Goal: Task Accomplishment & Management: Use online tool/utility

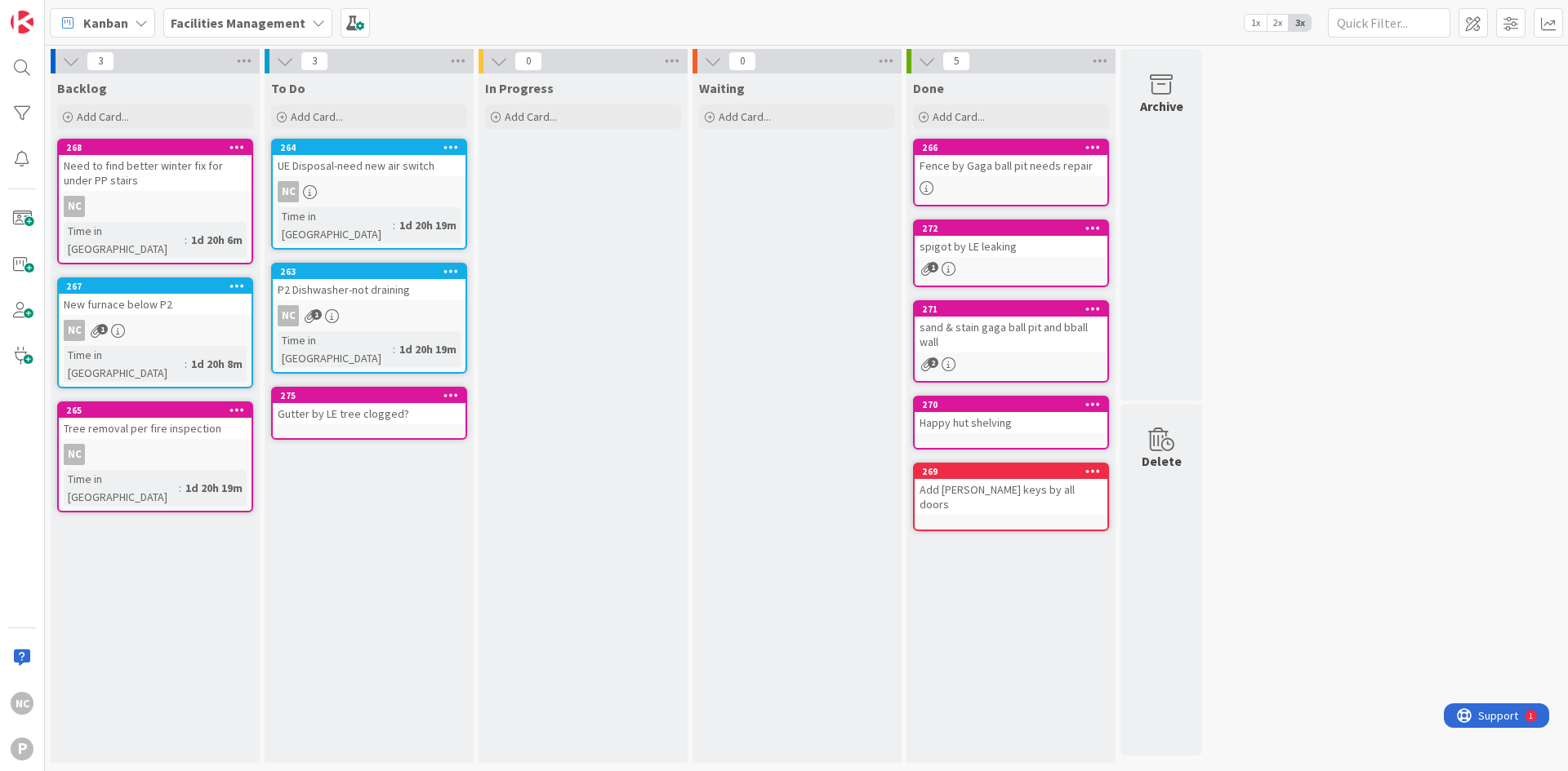
click at [2, 369] on div "NC P" at bounding box center [23, 385] width 45 height 771
click at [197, 294] on div "New furnace below P2" at bounding box center [155, 304] width 193 height 22
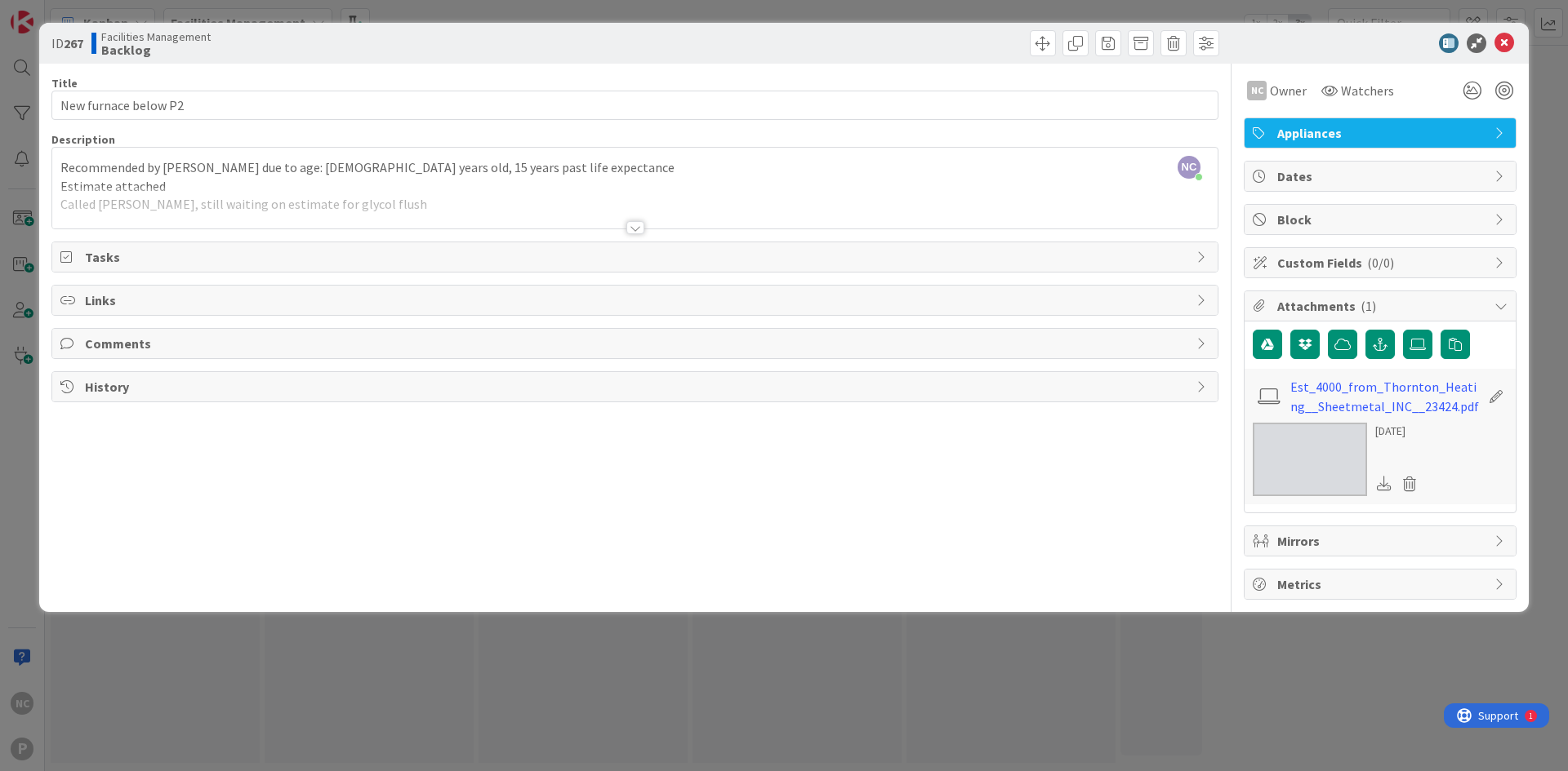
click at [1365, 301] on span "( 1 )" at bounding box center [1368, 305] width 16 height 16
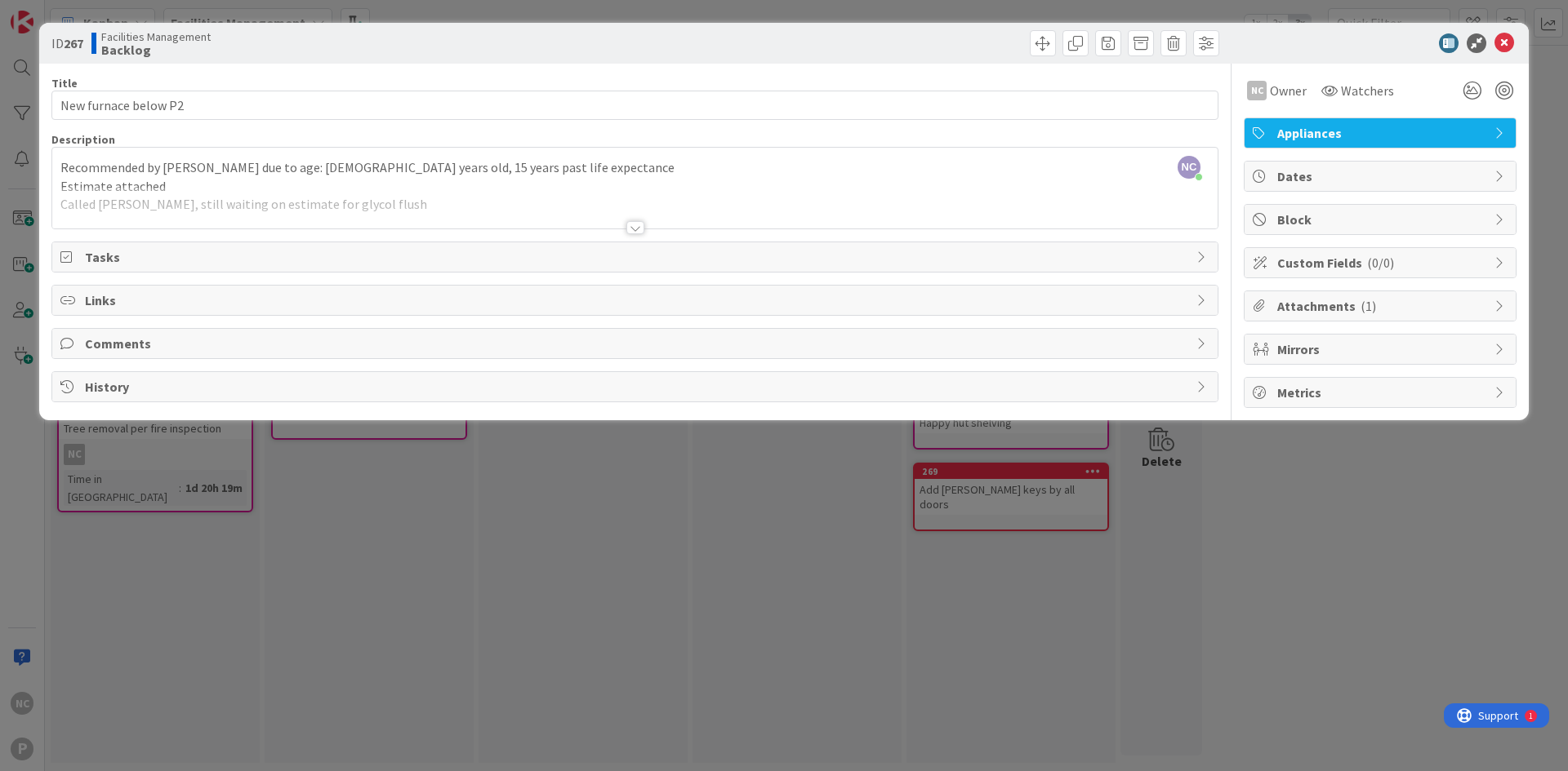
click at [1365, 301] on span "( 1 )" at bounding box center [1368, 305] width 16 height 16
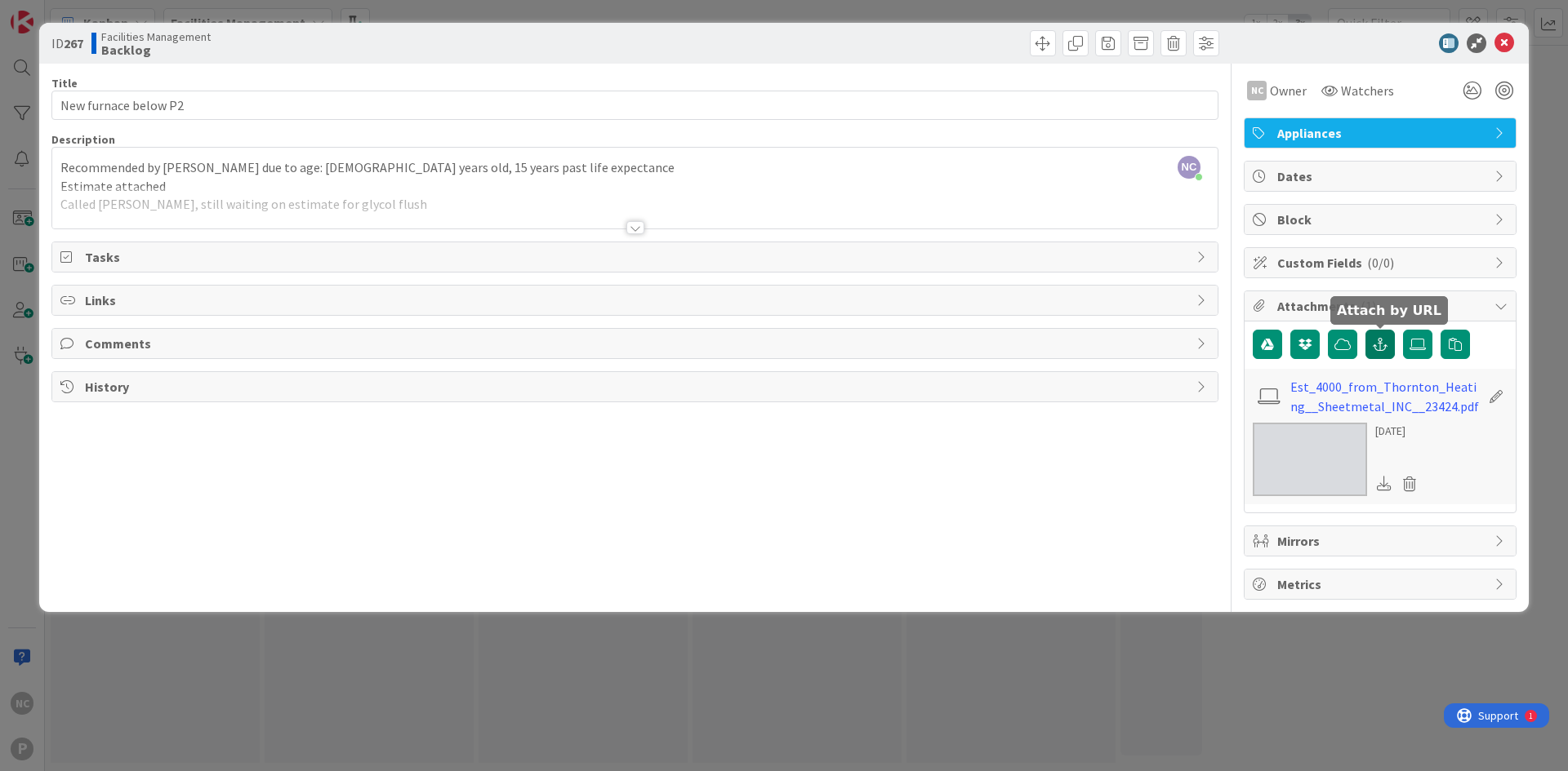
click at [1381, 340] on icon "button" at bounding box center [1380, 345] width 15 height 13
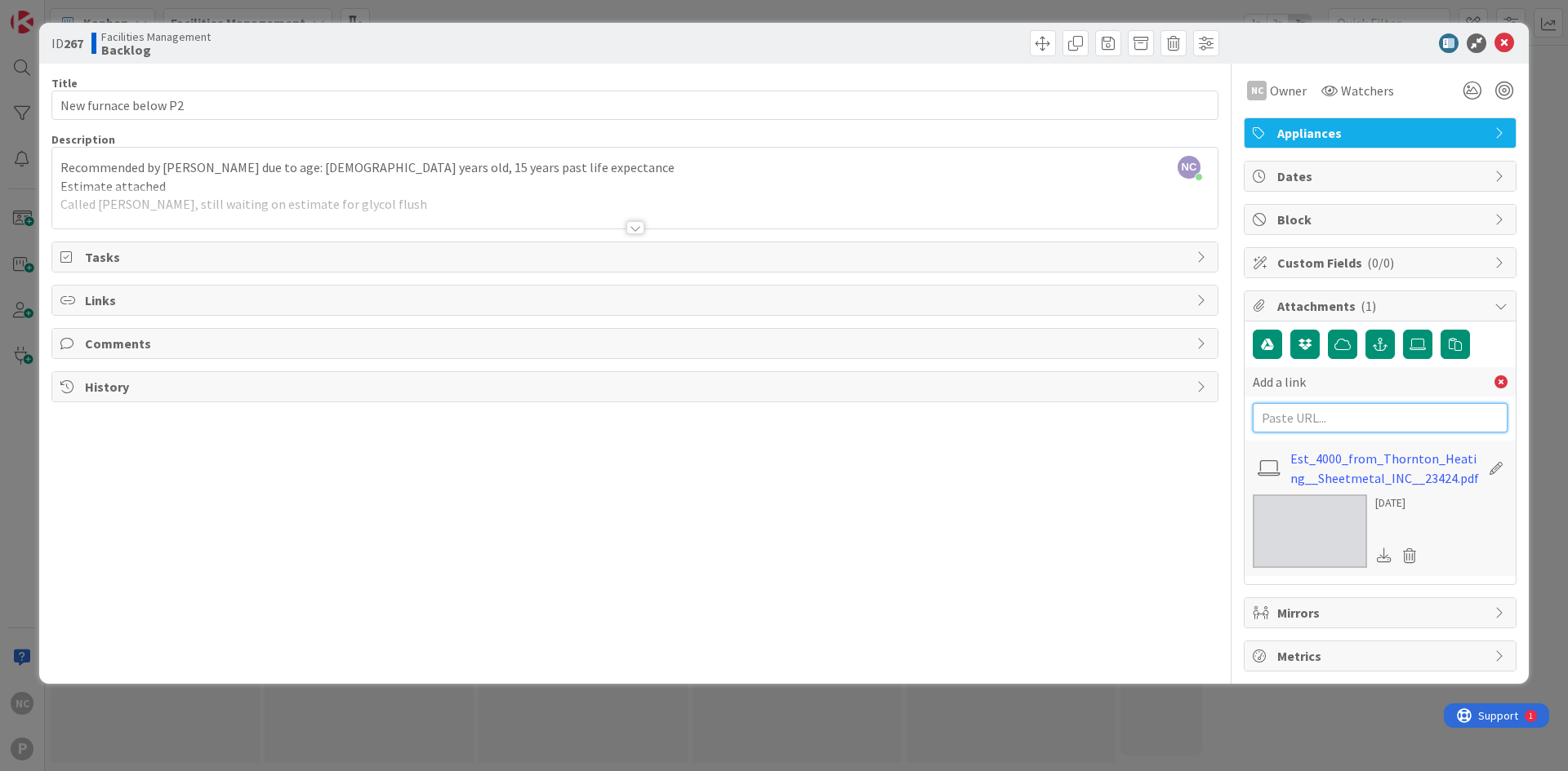
click at [1349, 413] on input "text" at bounding box center [1379, 417] width 255 height 29
paste input "[URL][DOMAIN_NAME]"
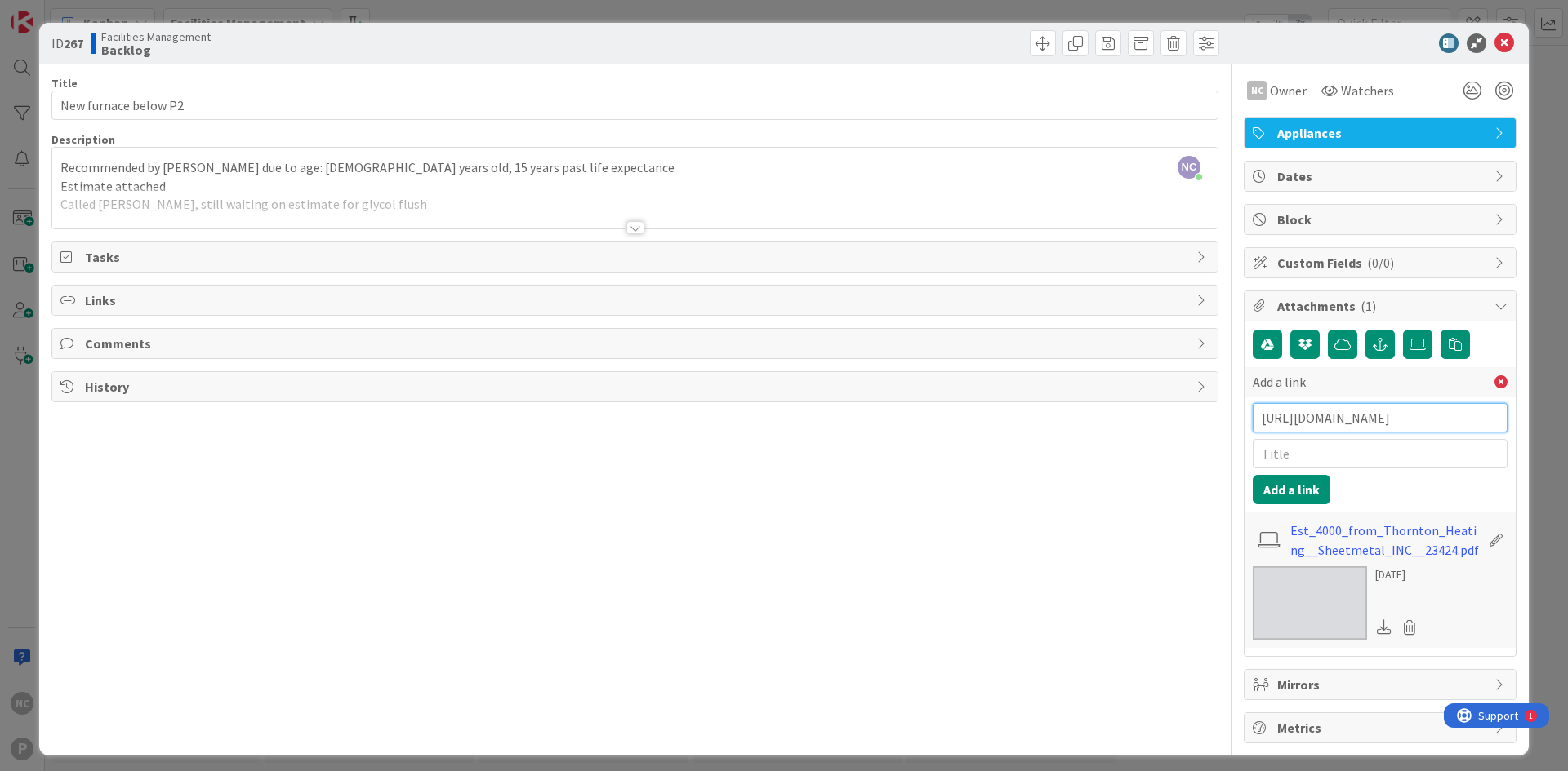
scroll to position [0, 464]
type input "[URL][DOMAIN_NAME]"
click at [1346, 448] on input "text" at bounding box center [1379, 454] width 255 height 29
type input "Email approval from [PERSON_NAME]/[PERSON_NAME]"
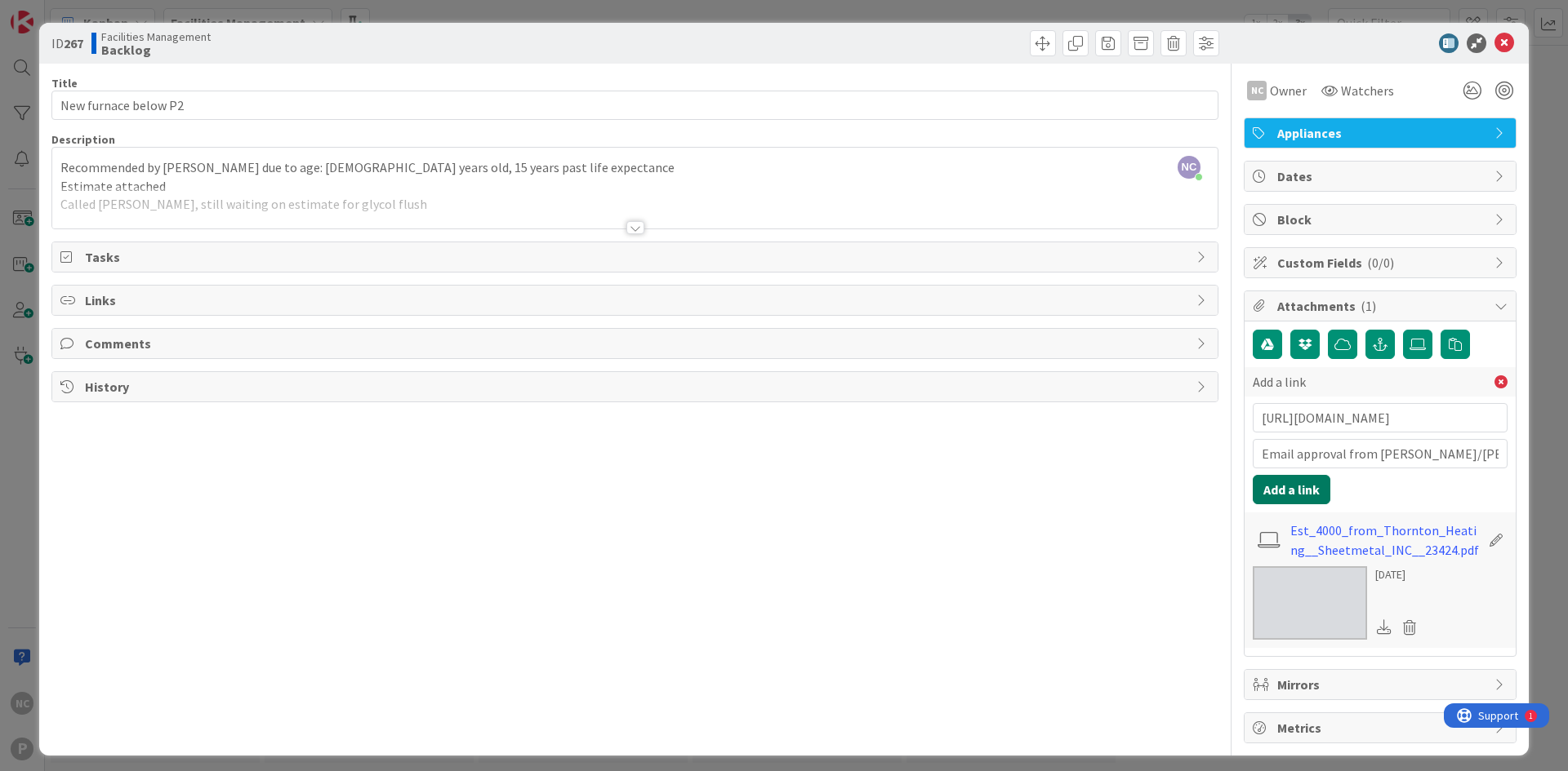
click at [1278, 486] on button "Add a link" at bounding box center [1291, 489] width 78 height 29
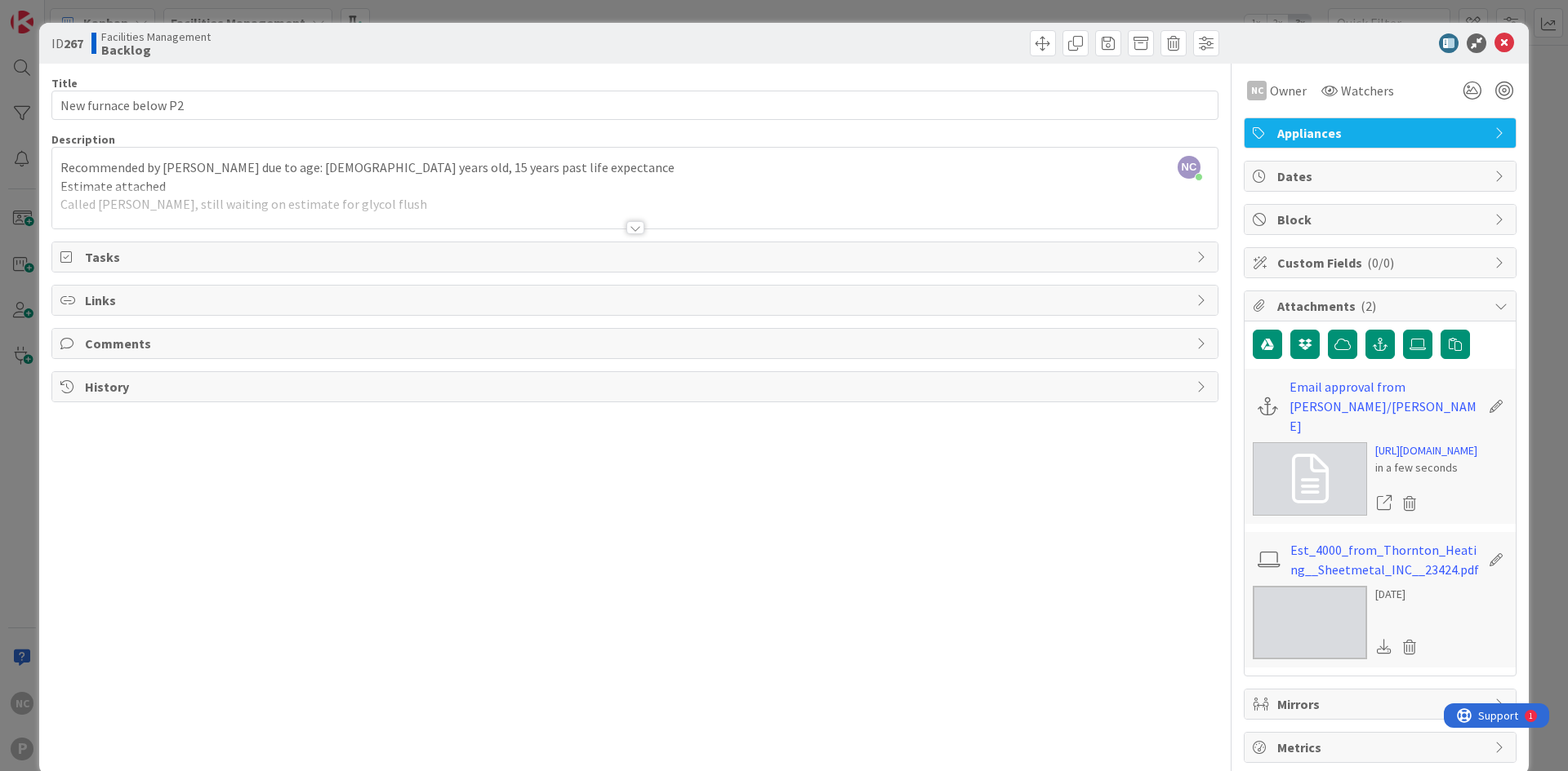
click at [426, 205] on div at bounding box center [635, 208] width 1165 height 41
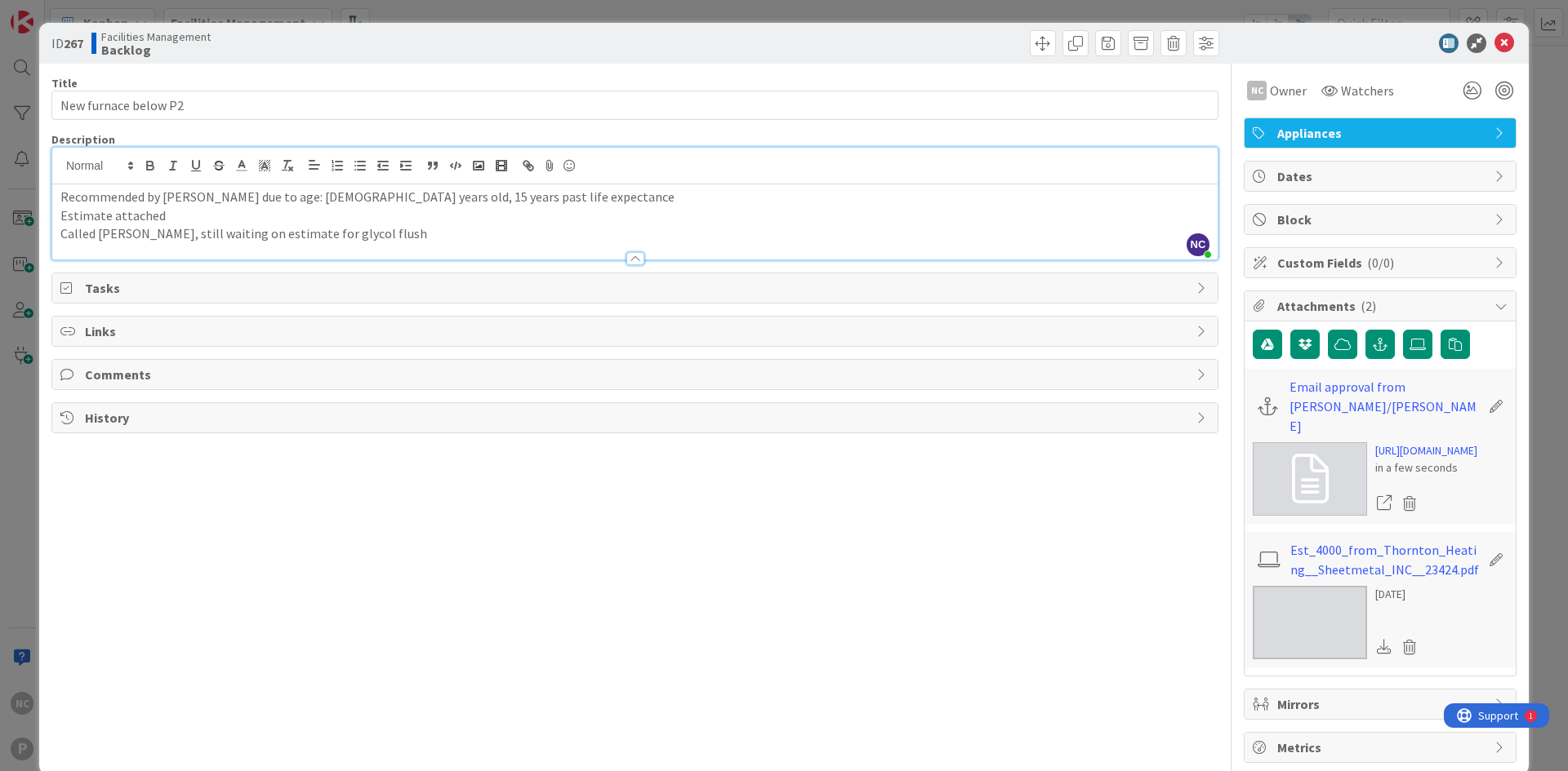
click at [1479, 52] on div at bounding box center [1373, 43] width 289 height 20
click at [1500, 54] on div "ID 267 Facilities Management Backlog" at bounding box center [784, 42] width 1490 height 40
click at [1495, 36] on icon at bounding box center [1504, 43] width 20 height 20
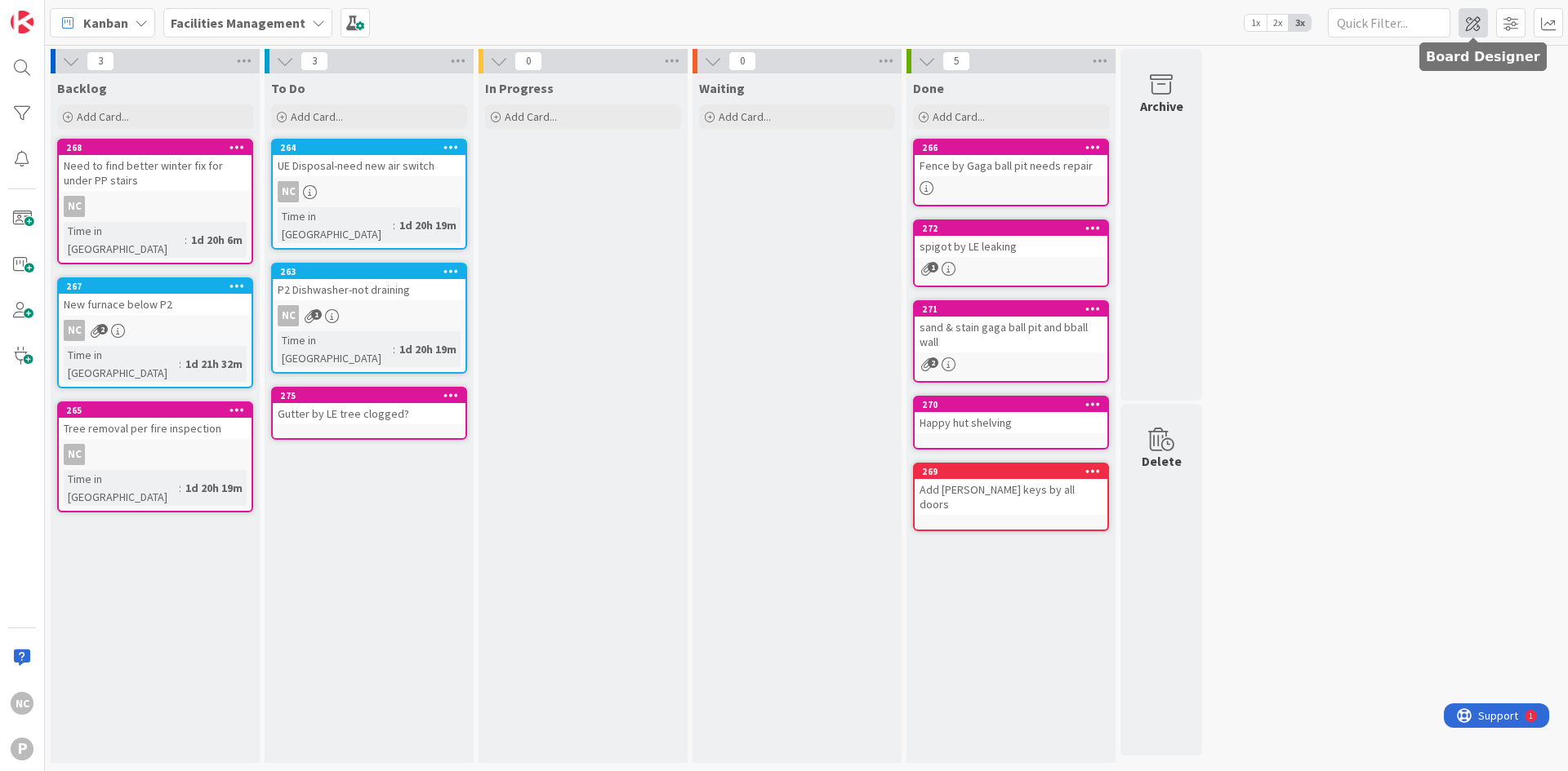
click at [1474, 35] on span at bounding box center [1473, 23] width 29 height 29
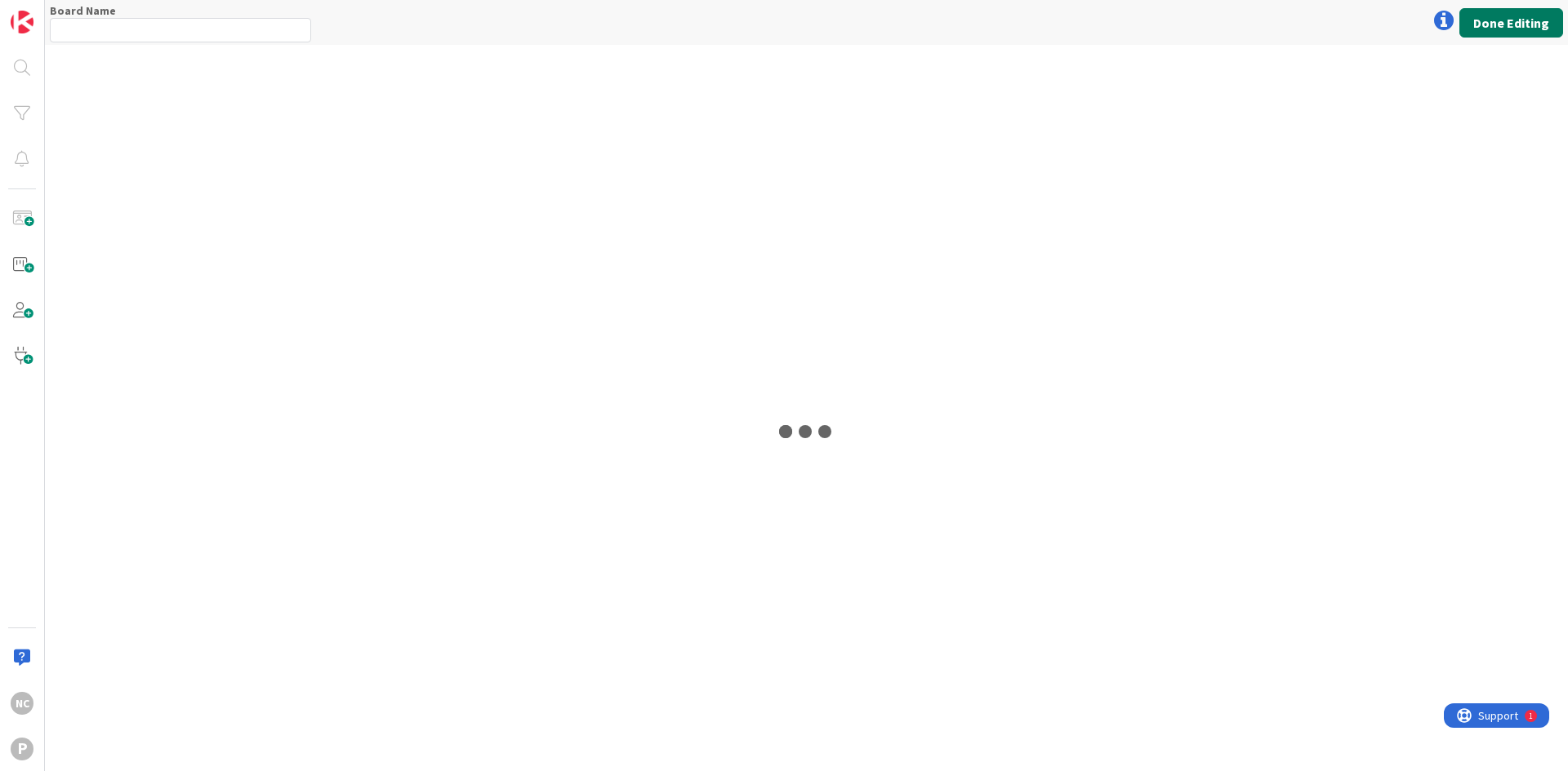
type input "Facilities Management"
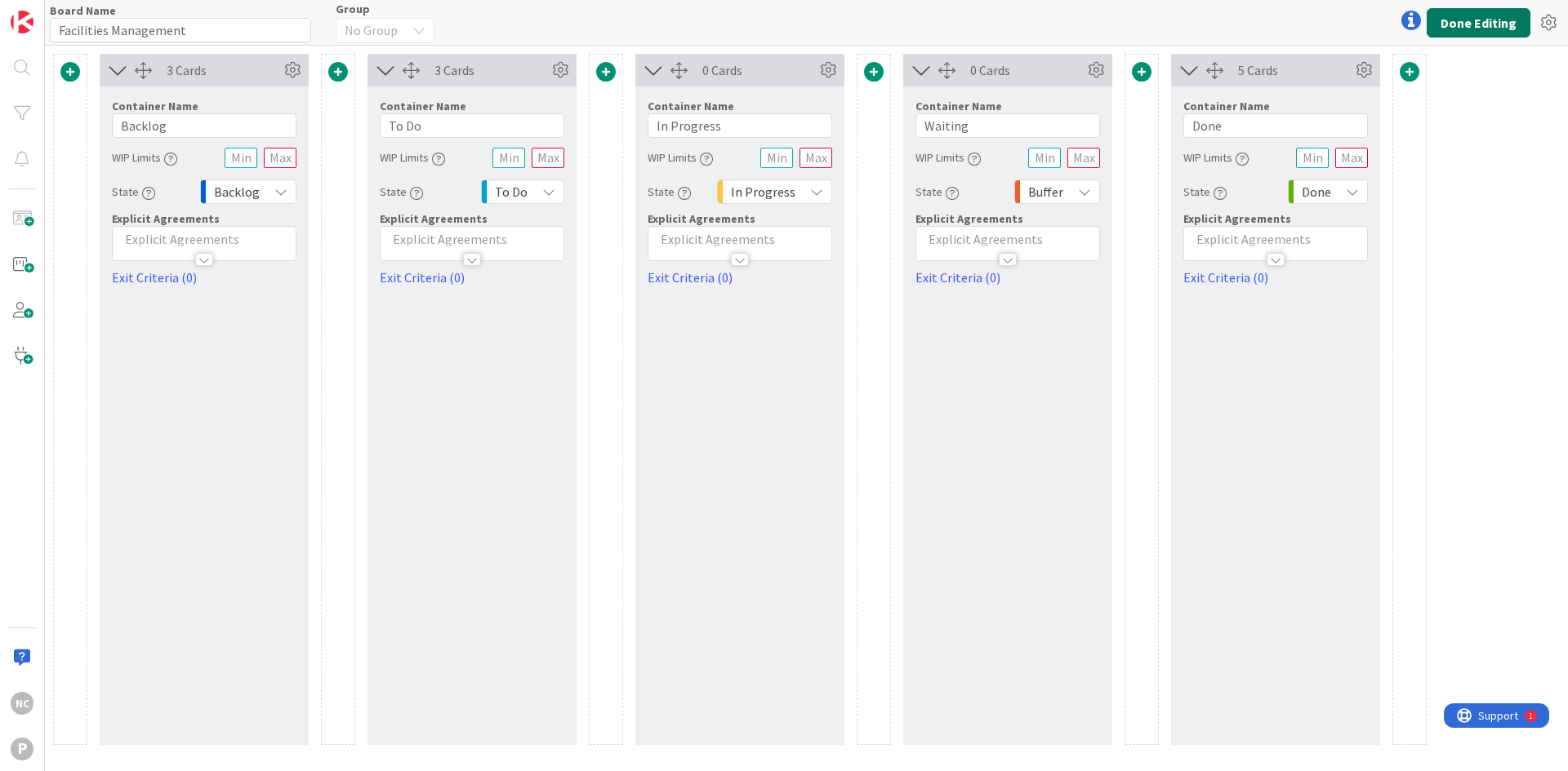
click at [1472, 34] on button "Done Editing" at bounding box center [1479, 23] width 103 height 29
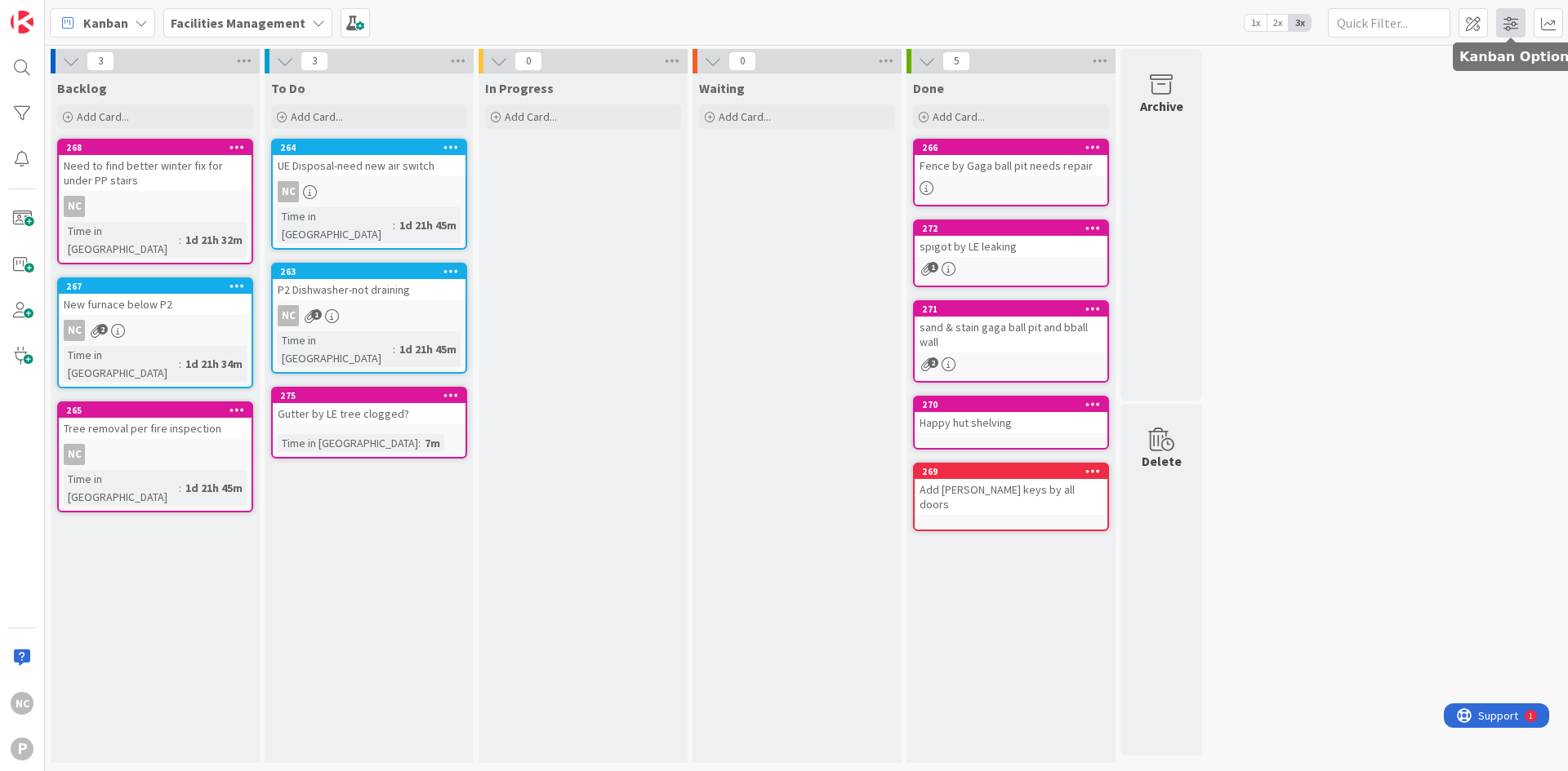
click at [1507, 27] on span at bounding box center [1511, 23] width 29 height 29
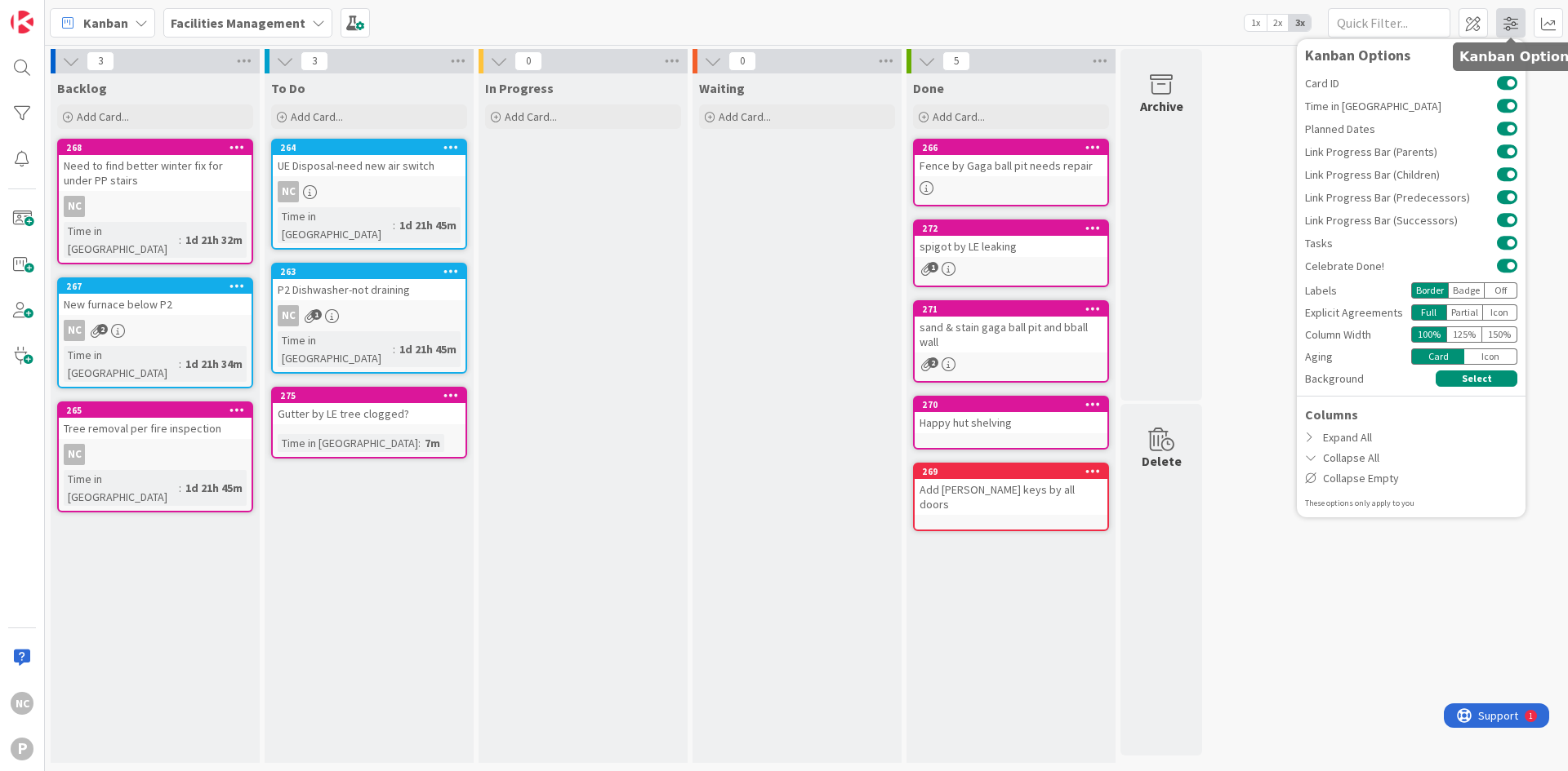
click at [1507, 27] on span at bounding box center [1511, 23] width 29 height 29
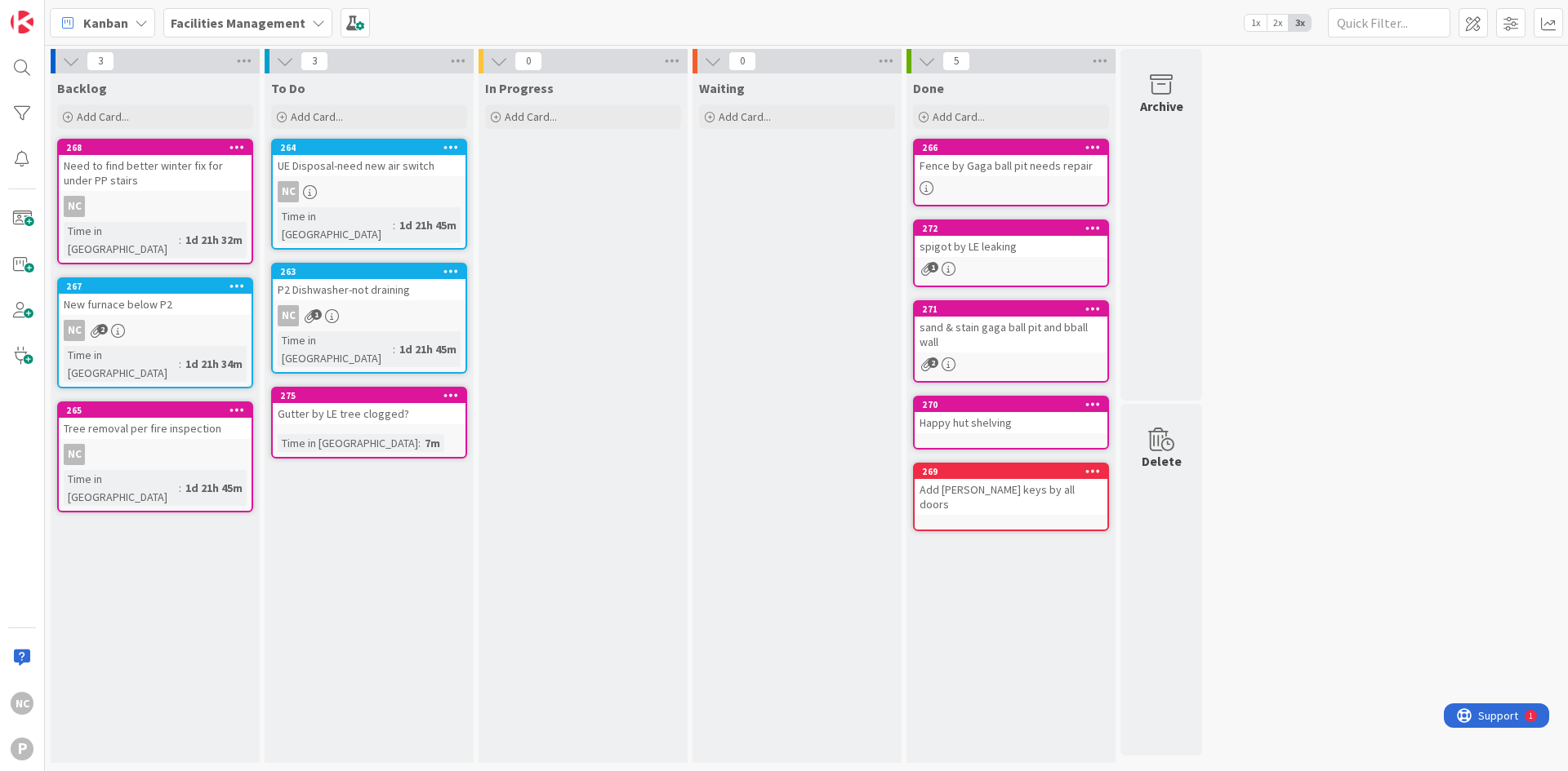
click at [1093, 469] on icon at bounding box center [1093, 470] width 16 height 11
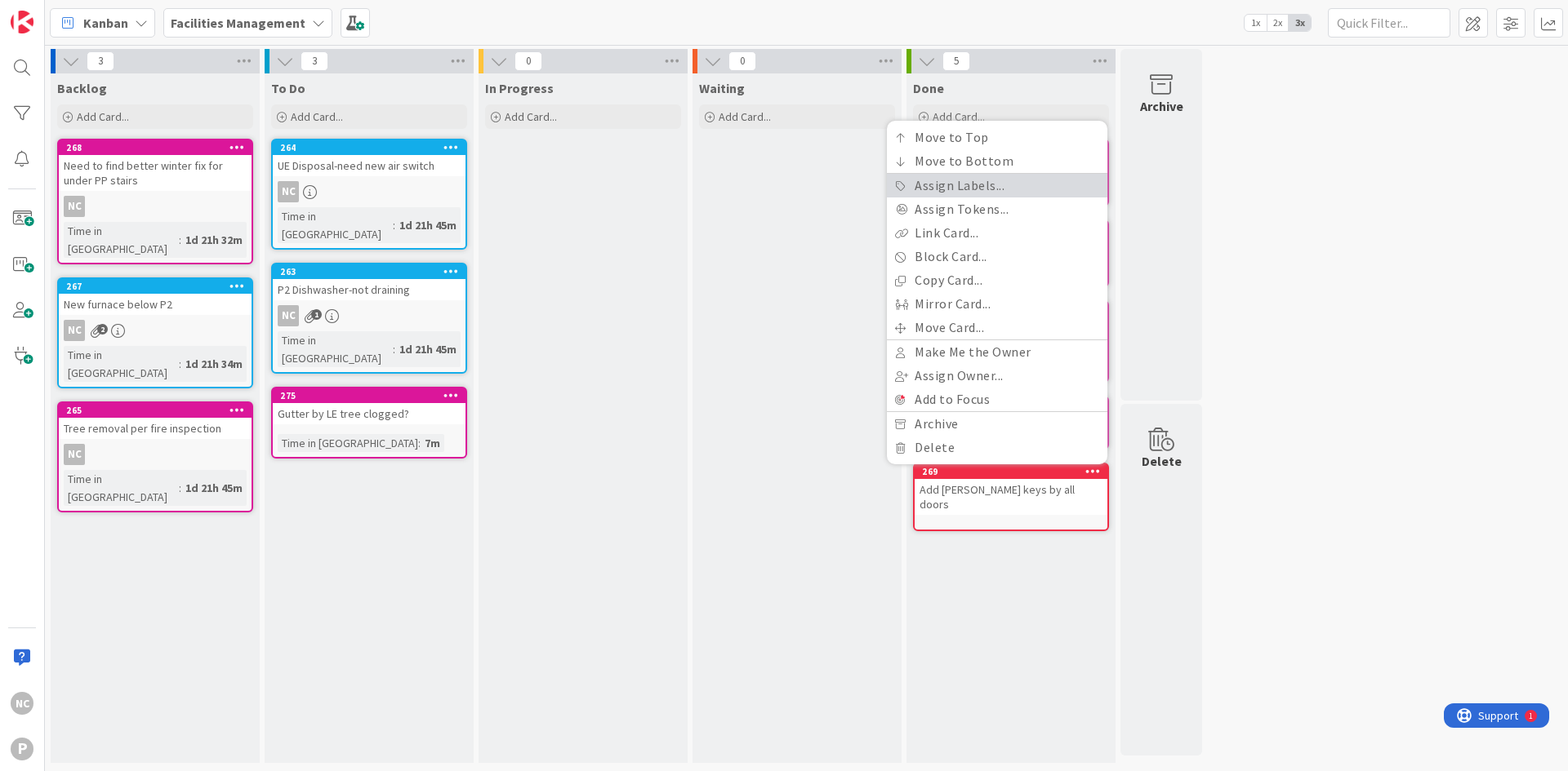
click at [1009, 190] on link "Assign Labels..." at bounding box center [997, 185] width 221 height 23
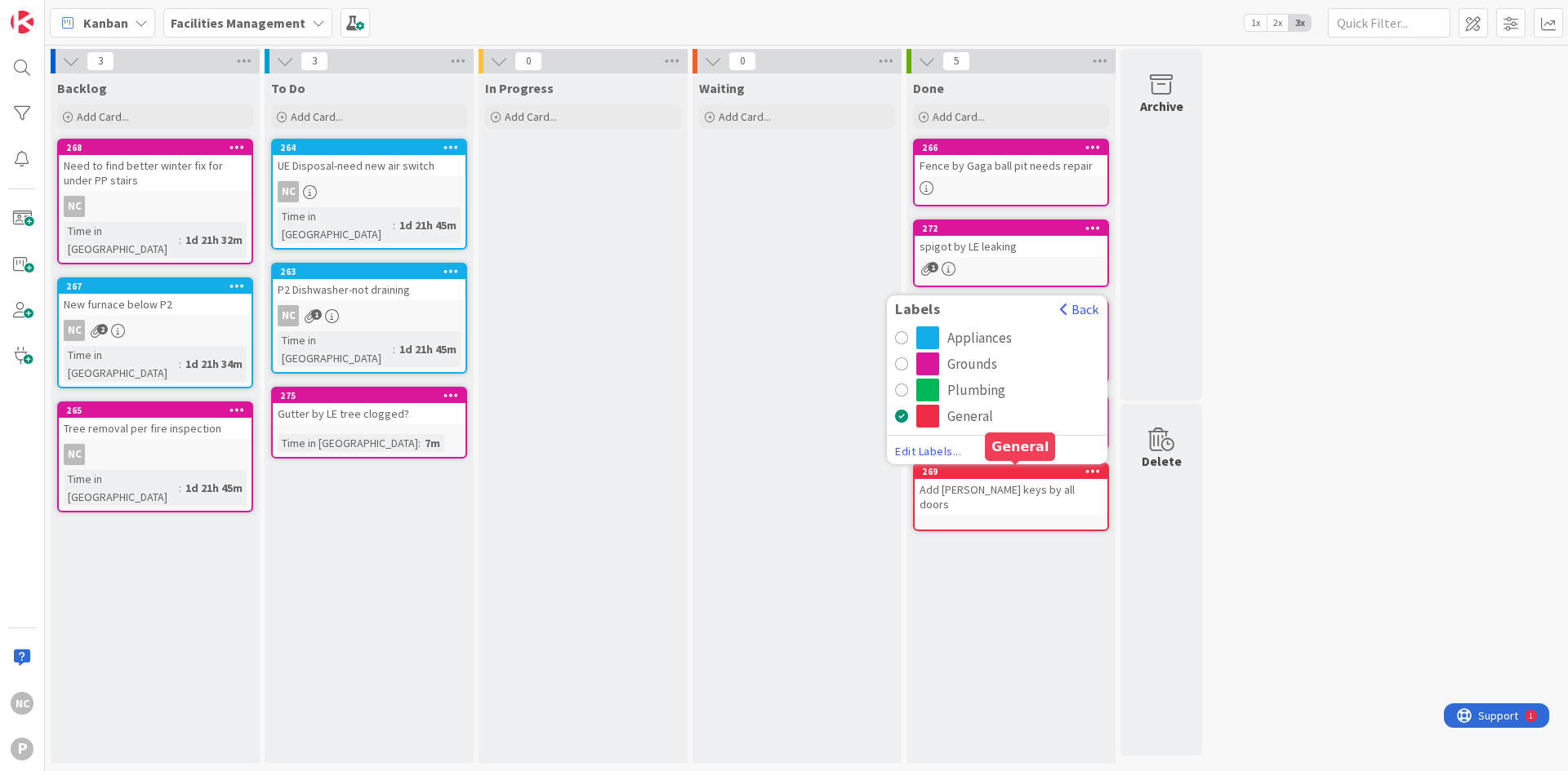
click at [917, 444] on span "Edit Labels..." at bounding box center [997, 451] width 204 height 16
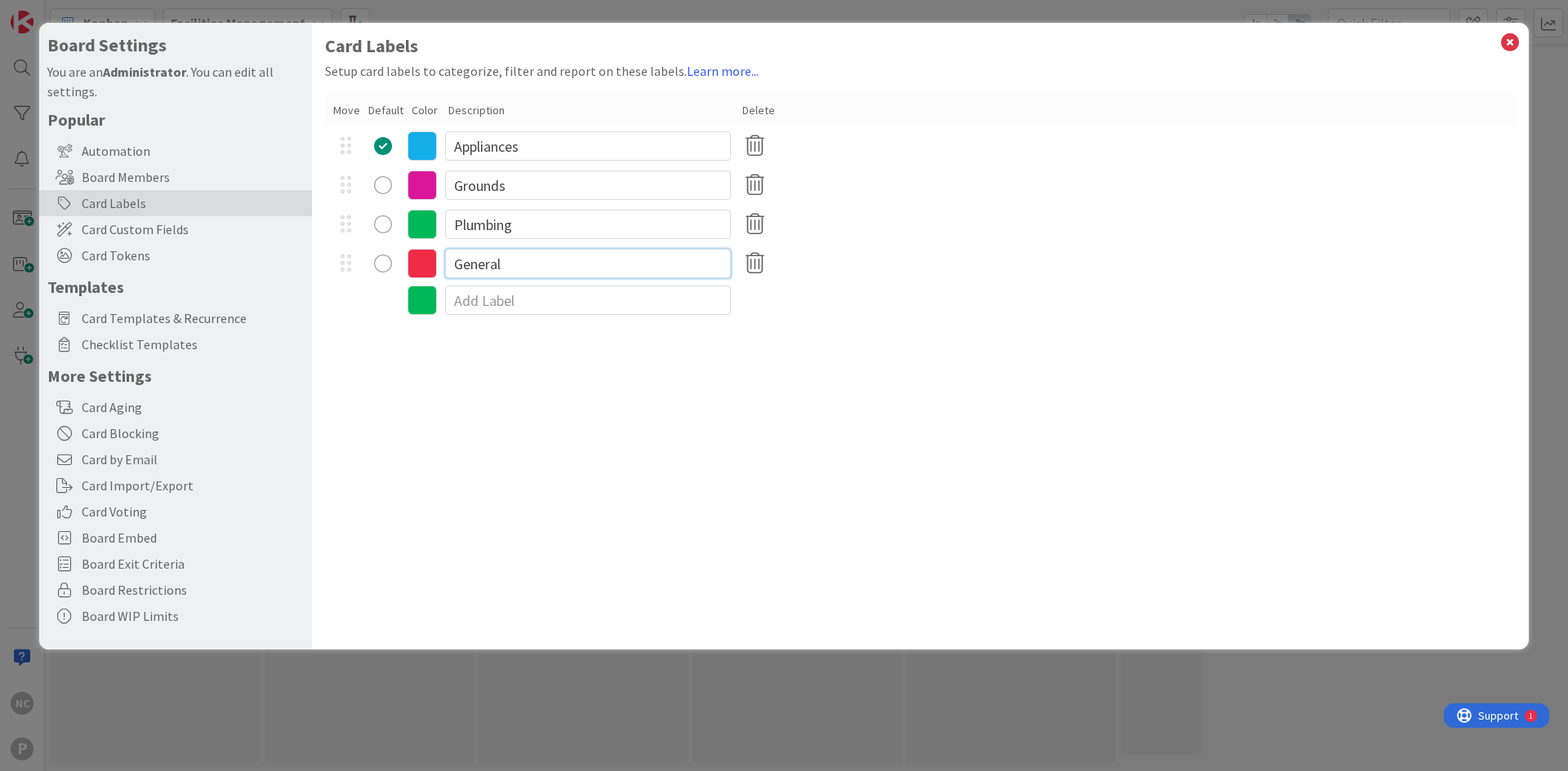
click at [552, 260] on input "General" at bounding box center [588, 263] width 286 height 29
type input "S"
type input "General"
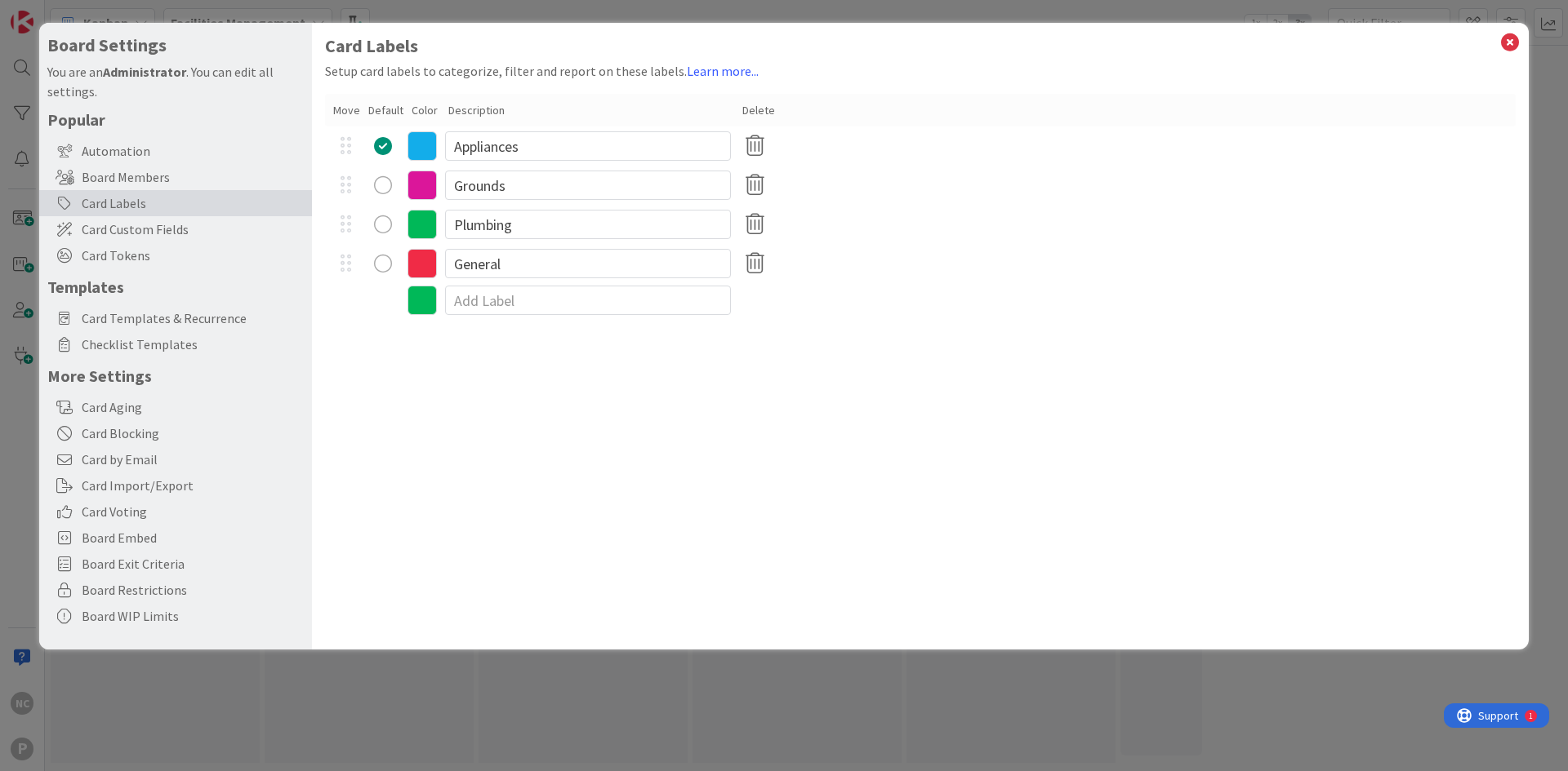
click at [693, 506] on div "Card Labels Setup card labels to categorize, filter and report on these labels.…" at bounding box center [920, 336] width 1217 height 627
click at [1502, 42] on icon at bounding box center [1510, 42] width 22 height 23
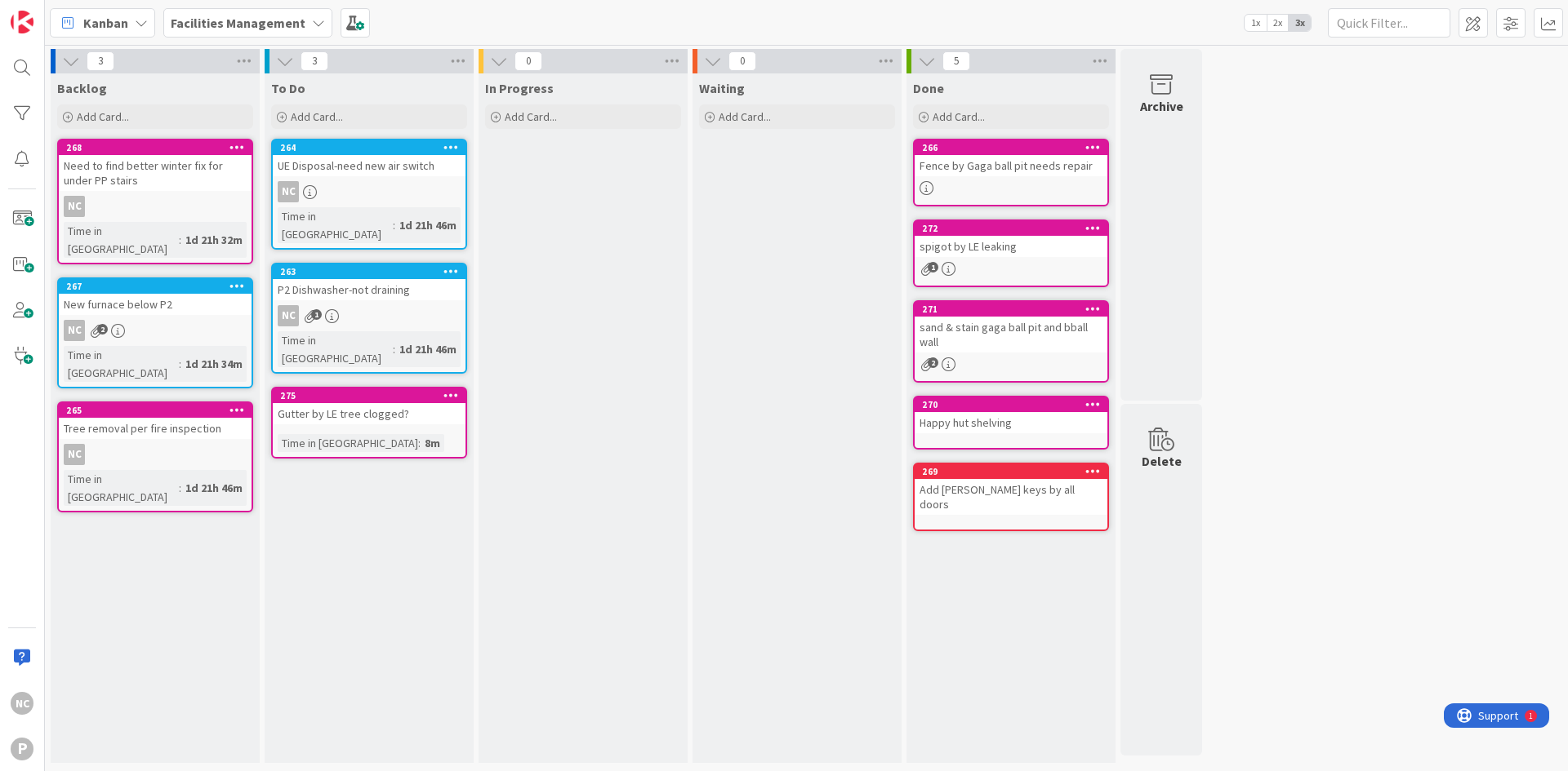
click at [410, 550] on div "To Do Add Card... 264 UE Disposal-need new air switch NC Time in [GEOGRAPHIC_DA…" at bounding box center [369, 418] width 210 height 690
